Goal: Find specific page/section: Find specific page/section

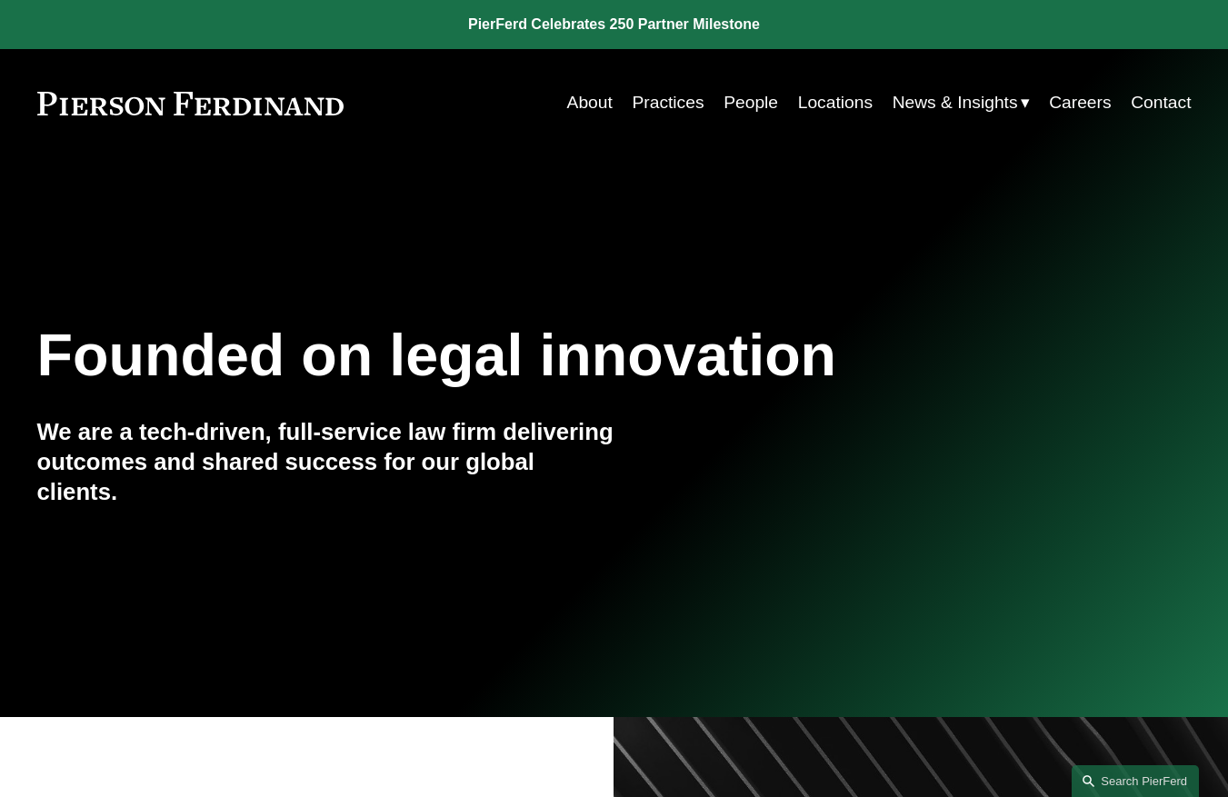
click at [752, 102] on link "People" at bounding box center [751, 102] width 55 height 35
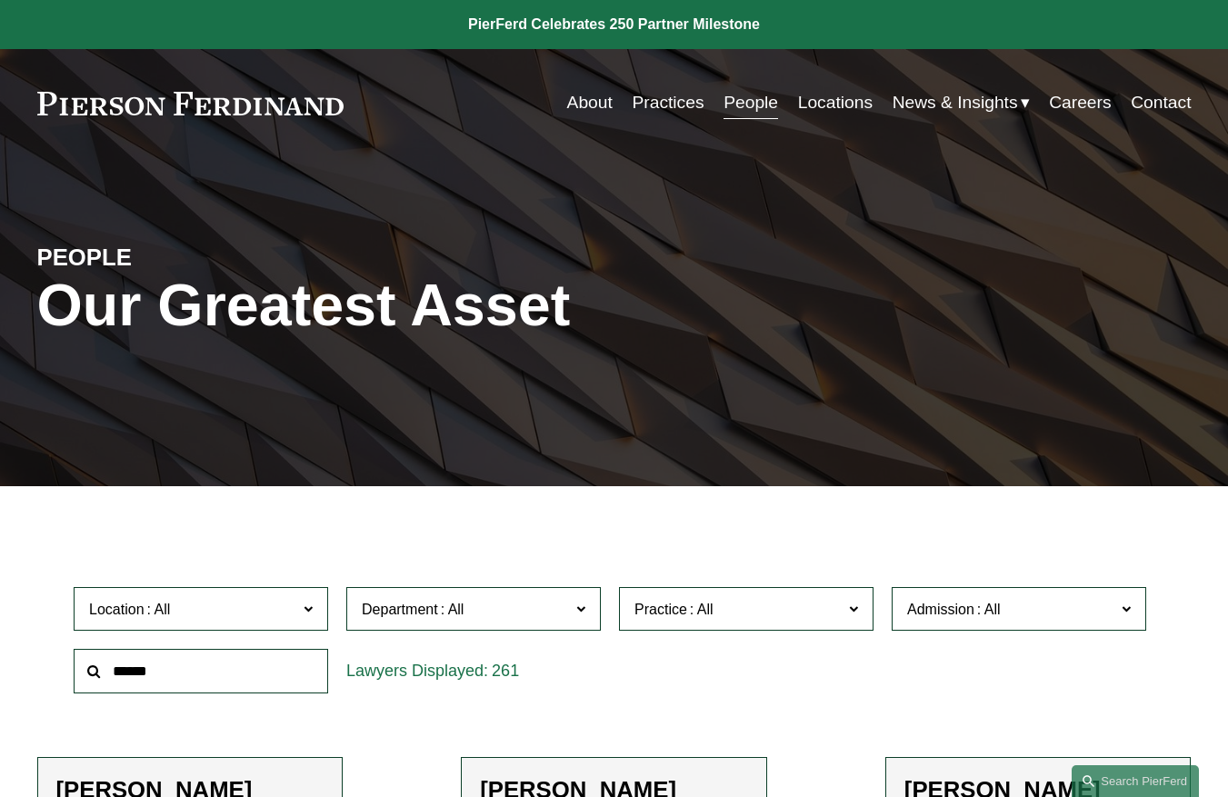
scroll to position [155, 0]
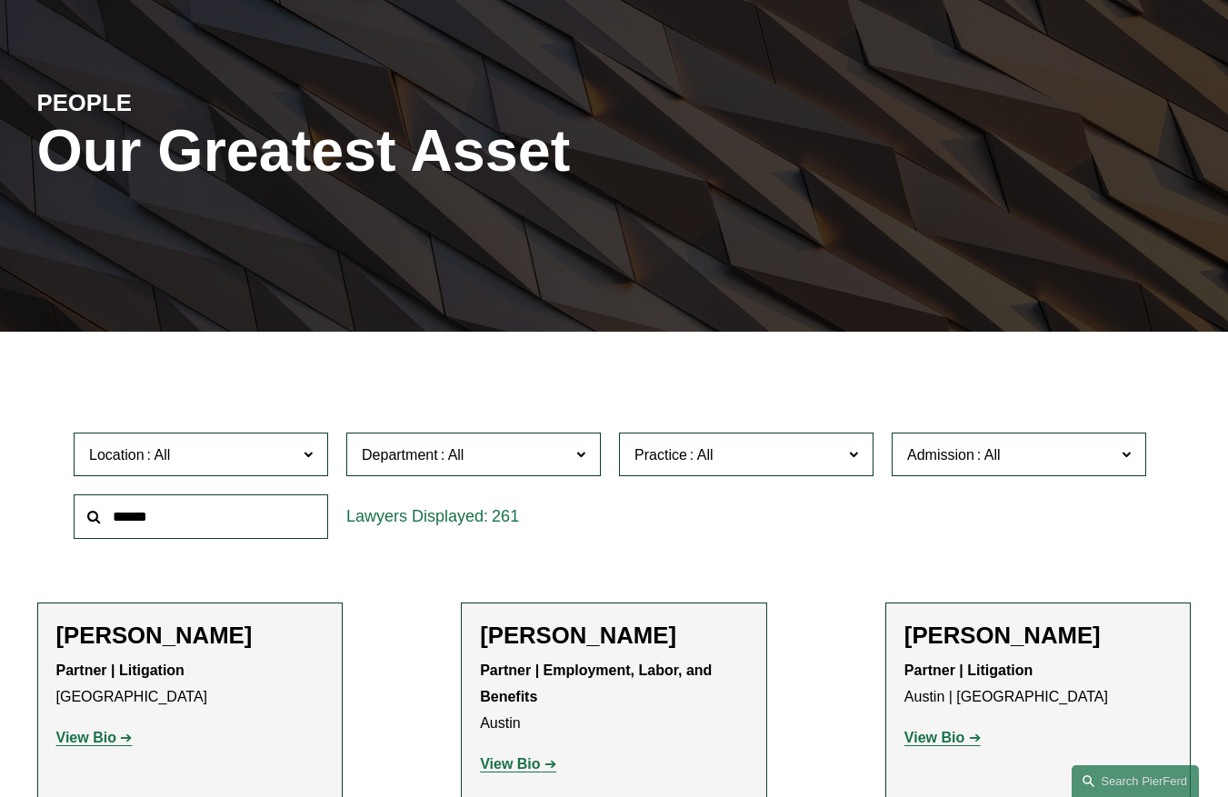
click at [223, 518] on input "text" at bounding box center [201, 516] width 255 height 45
type input "******"
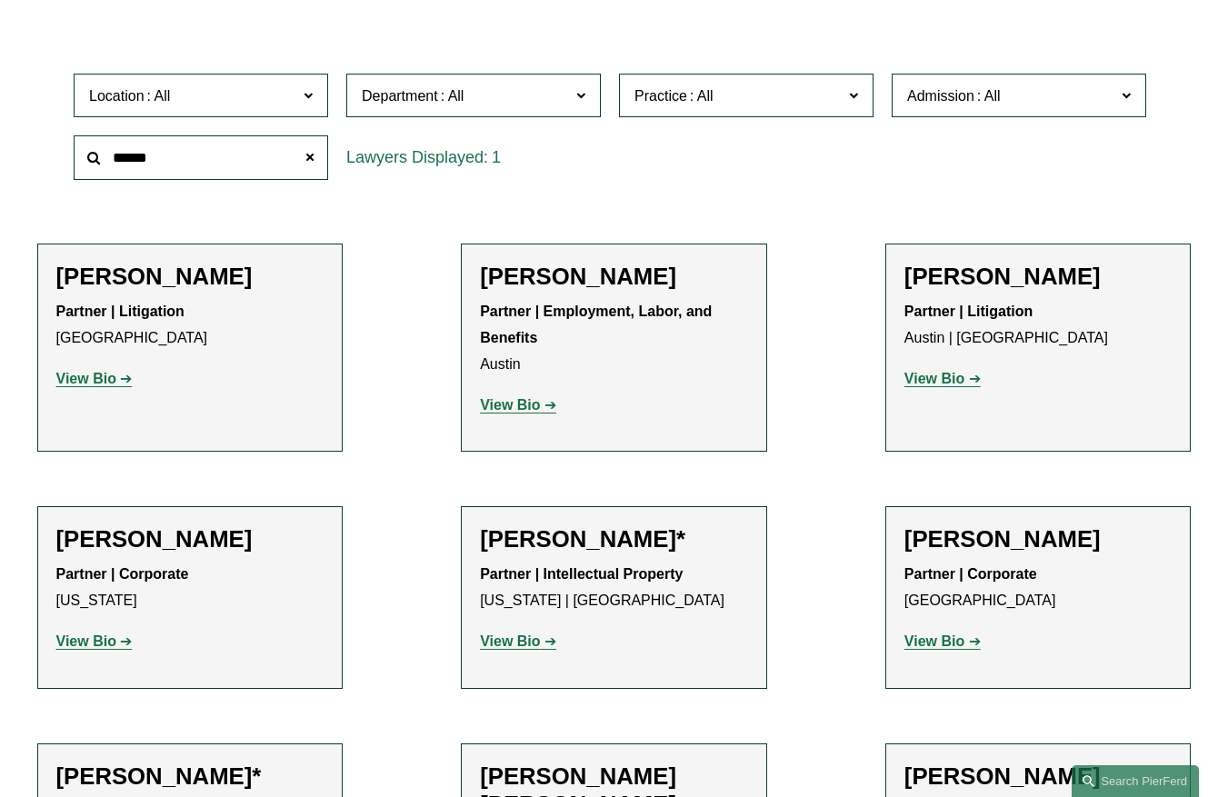
scroll to position [515, 0]
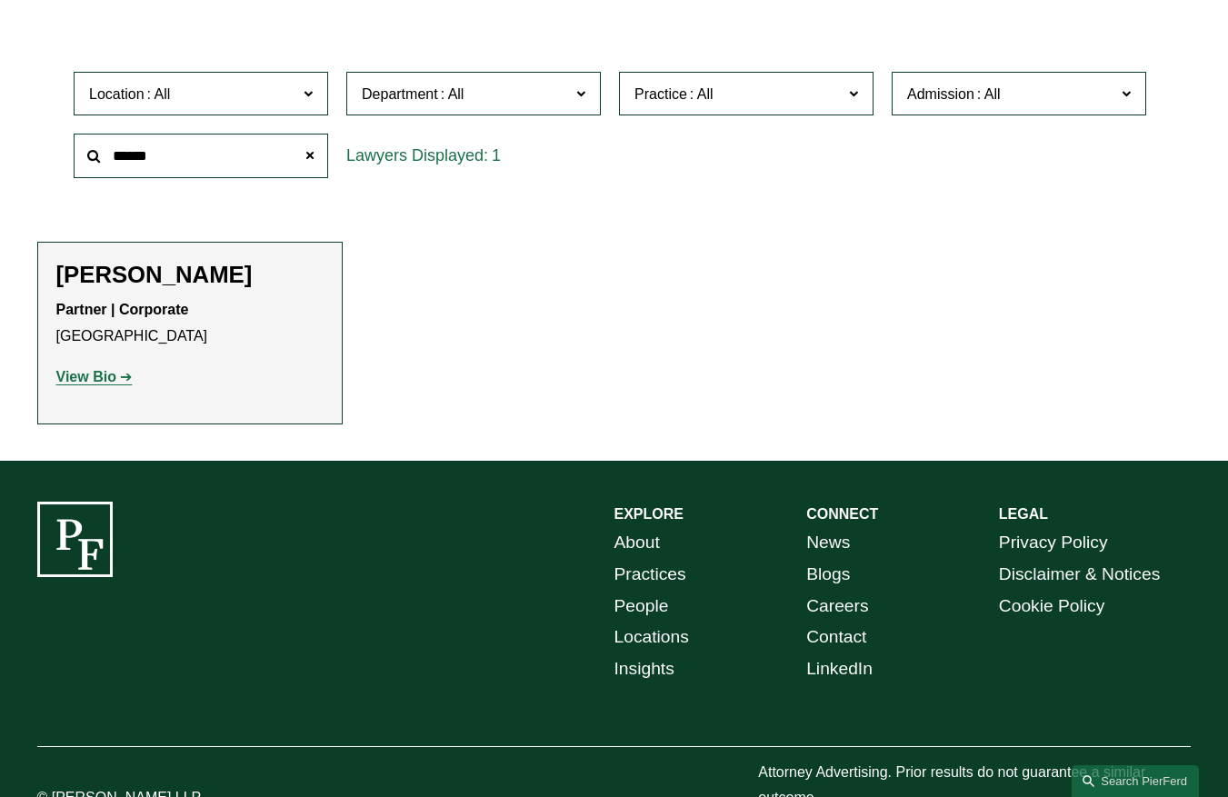
click at [112, 380] on strong "View Bio" at bounding box center [86, 376] width 60 height 15
